Goal: Check status

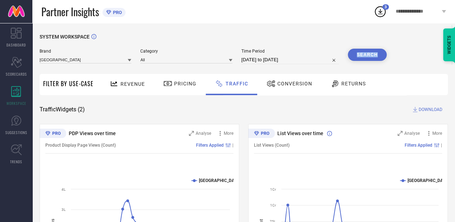
click at [286, 56] on input "[DATE] to [DATE]" at bounding box center [289, 59] width 97 height 9
select select "8"
select select "2025"
select select "9"
select select "2025"
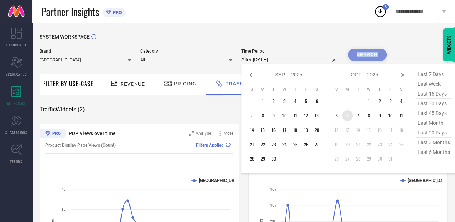
click at [345, 116] on td "6" at bounding box center [347, 115] width 11 height 11
type input "[DATE] to [DATE]"
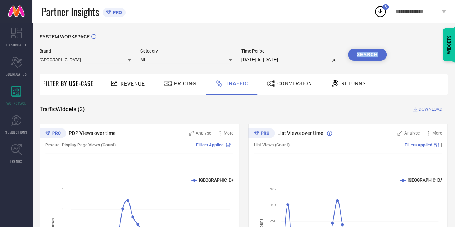
click at [372, 56] on button "Search" at bounding box center [367, 55] width 39 height 12
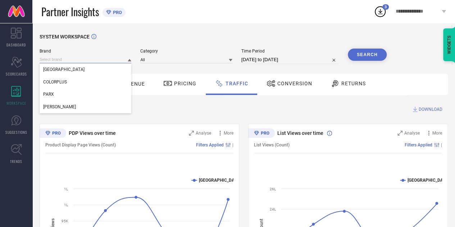
click at [100, 62] on input at bounding box center [86, 60] width 92 height 8
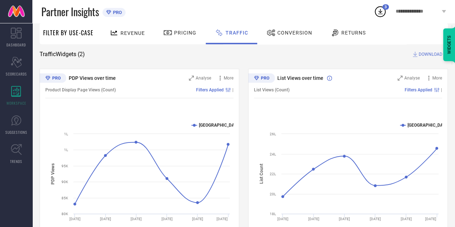
scroll to position [55, 0]
